Goal: Transaction & Acquisition: Purchase product/service

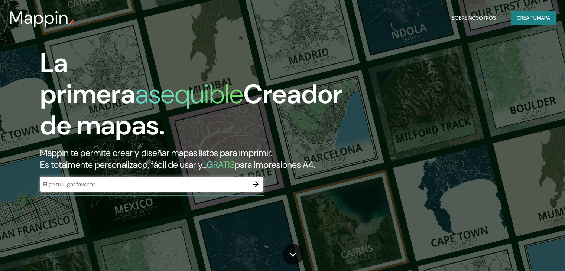
click at [136, 156] on font "Mappin te permite crear y diseñar mapas listos para imprimir." at bounding box center [156, 153] width 232 height 12
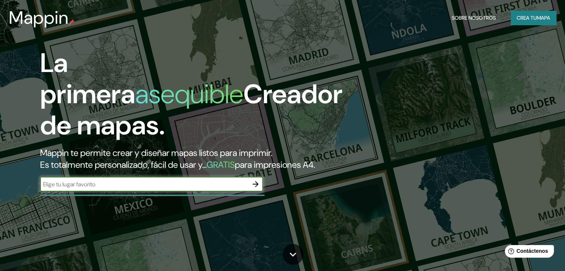
click at [82, 189] on input "text" at bounding box center [144, 184] width 208 height 9
type input "Santa [PERSON_NAME]"
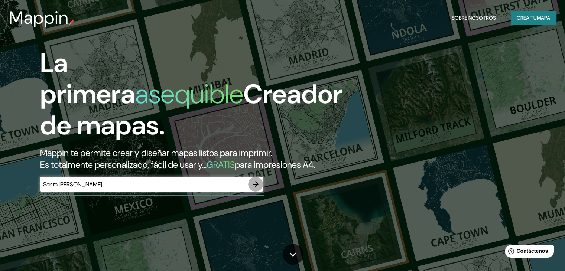
click at [257, 187] on icon "button" at bounding box center [256, 184] width 6 height 6
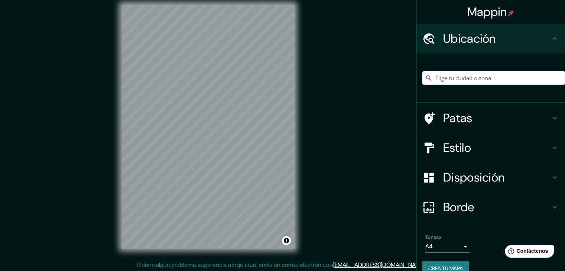
scroll to position [9, 0]
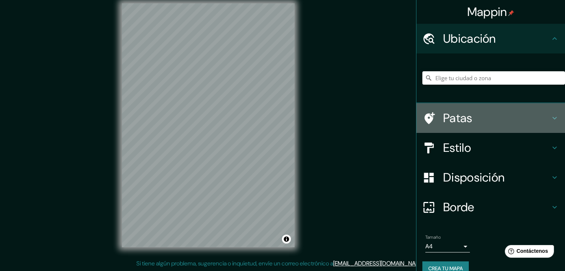
click at [460, 116] on font "Patas" at bounding box center [457, 118] width 29 height 16
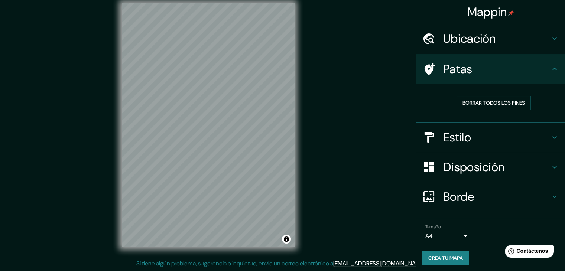
click at [450, 137] on font "Estilo" at bounding box center [457, 138] width 28 height 16
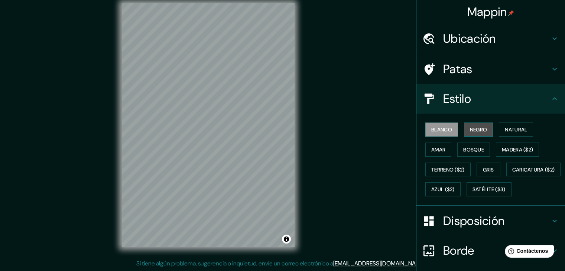
click at [474, 127] on font "Negro" at bounding box center [478, 129] width 17 height 7
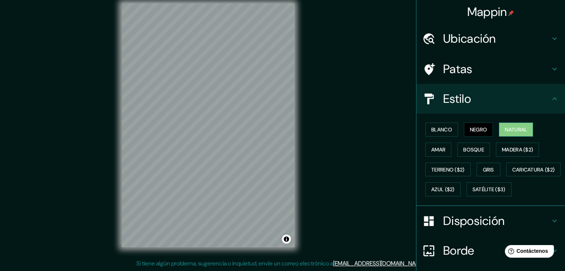
click at [522, 132] on font "Natural" at bounding box center [516, 129] width 22 height 7
click at [464, 153] on font "Bosque" at bounding box center [473, 150] width 21 height 10
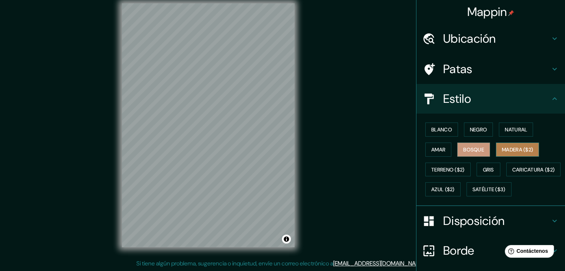
click at [522, 146] on font "Madera ($2)" at bounding box center [517, 149] width 31 height 7
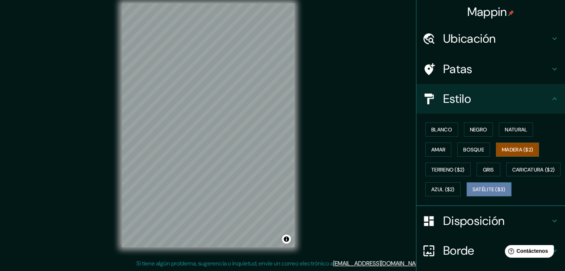
click at [473, 193] on font "Satélite ($3)" at bounding box center [489, 190] width 33 height 7
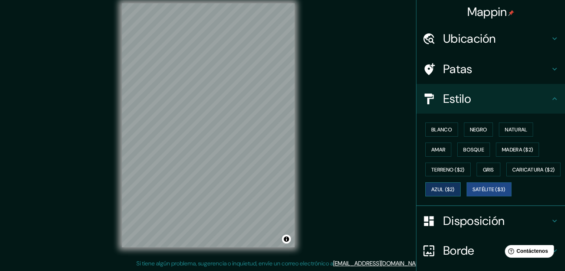
click at [455, 187] on font "Azul ($2)" at bounding box center [442, 190] width 23 height 7
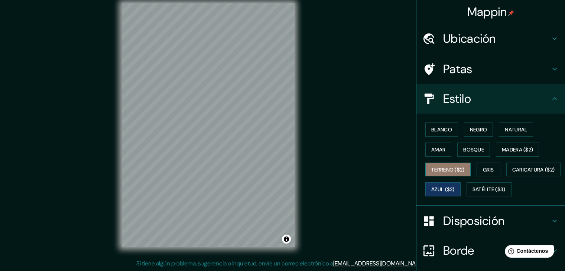
click at [441, 171] on font "Terreno ($2)" at bounding box center [447, 169] width 33 height 7
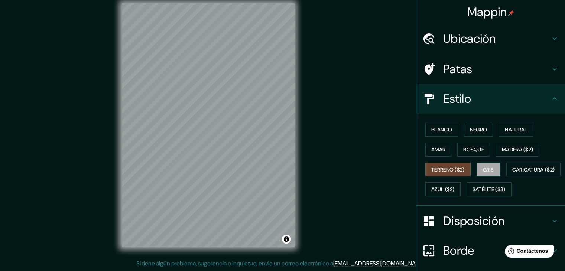
click at [489, 165] on font "Gris" at bounding box center [488, 170] width 11 height 10
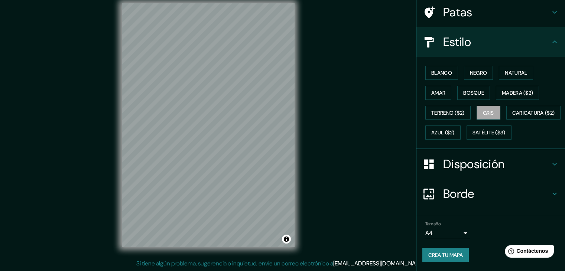
scroll to position [75, 0]
click at [435, 68] on font "Blanco" at bounding box center [441, 73] width 21 height 10
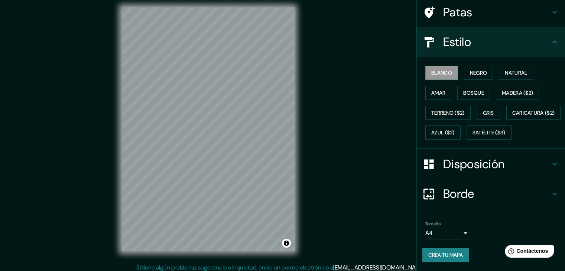
scroll to position [9, 0]
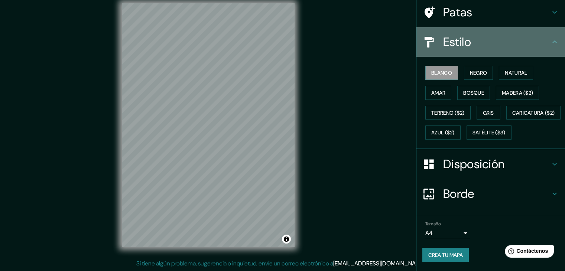
click at [552, 40] on icon at bounding box center [554, 41] width 4 height 3
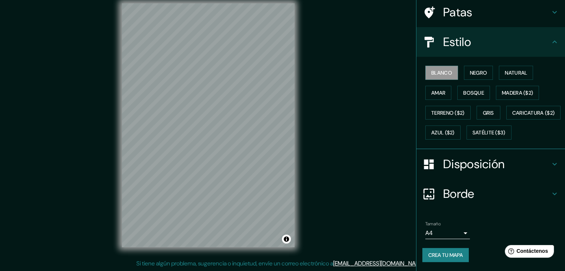
click at [550, 38] on icon at bounding box center [554, 42] width 9 height 9
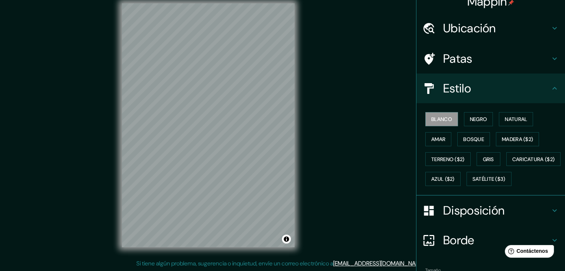
scroll to position [0, 0]
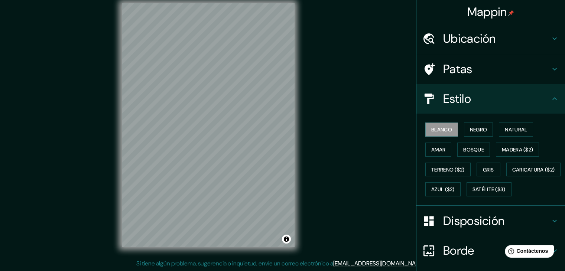
click at [456, 38] on font "Ubicación" at bounding box center [469, 39] width 53 height 16
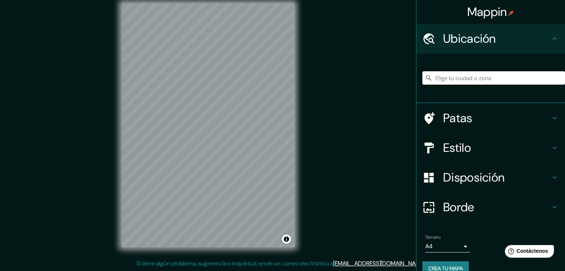
click at [462, 75] on input "Elige tu ciudad o zona" at bounding box center [493, 77] width 143 height 13
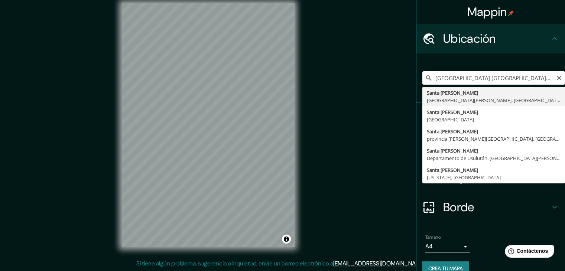
type input "Santa [PERSON_NAME], [GEOGRAPHIC_DATA][PERSON_NAME], [GEOGRAPHIC_DATA]"
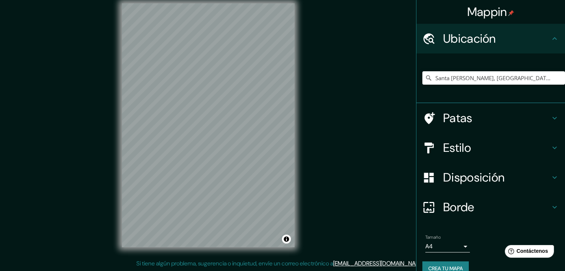
click at [309, 147] on div "Mappin Ubicación [GEOGRAPHIC_DATA][PERSON_NAME], [GEOGRAPHIC_DATA][PERSON_NAME]…" at bounding box center [282, 131] width 565 height 280
click at [557, 76] on icon "Claro" at bounding box center [559, 78] width 4 height 4
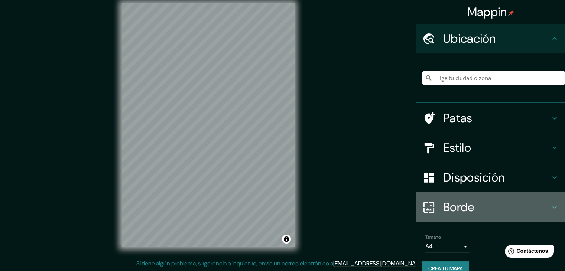
click at [550, 203] on icon at bounding box center [554, 207] width 9 height 9
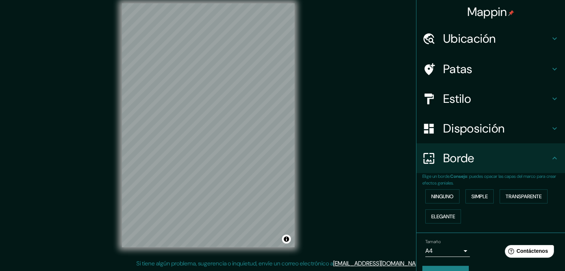
click at [550, 162] on icon at bounding box center [554, 158] width 9 height 9
click at [550, 130] on icon at bounding box center [554, 128] width 9 height 9
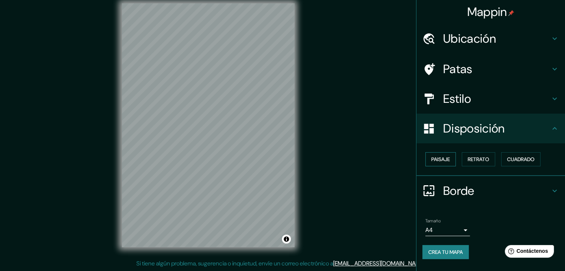
click at [436, 161] on font "Paisaje" at bounding box center [440, 159] width 19 height 7
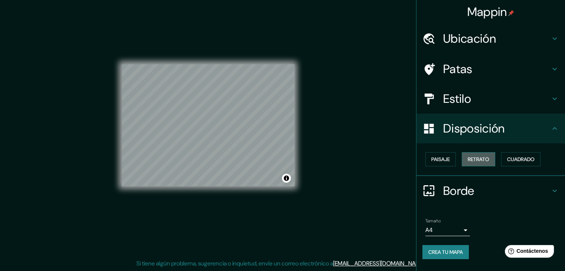
click at [463, 160] on button "Retrato" at bounding box center [478, 159] width 33 height 14
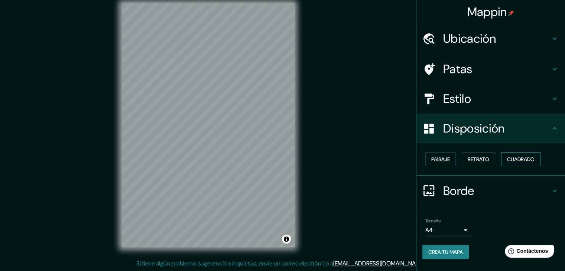
click at [516, 157] on font "Cuadrado" at bounding box center [520, 159] width 27 height 7
